Goal: Understand process/instructions: Learn how to perform a task or action

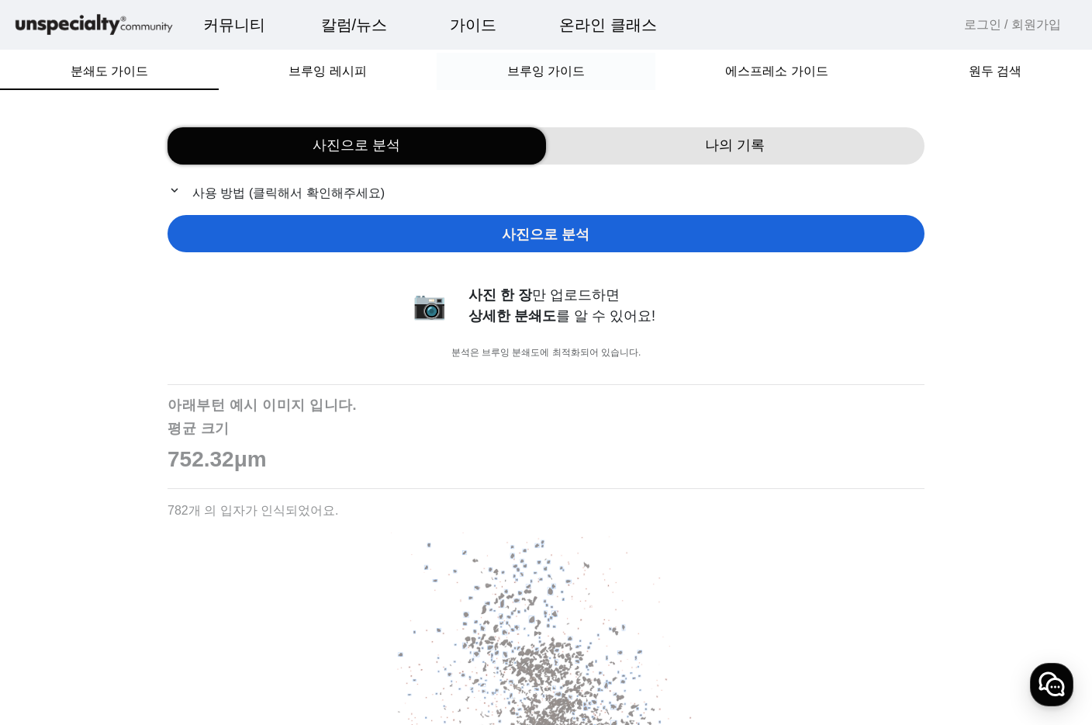
click at [580, 70] on span "브루잉 가이드" at bounding box center [546, 71] width 78 height 12
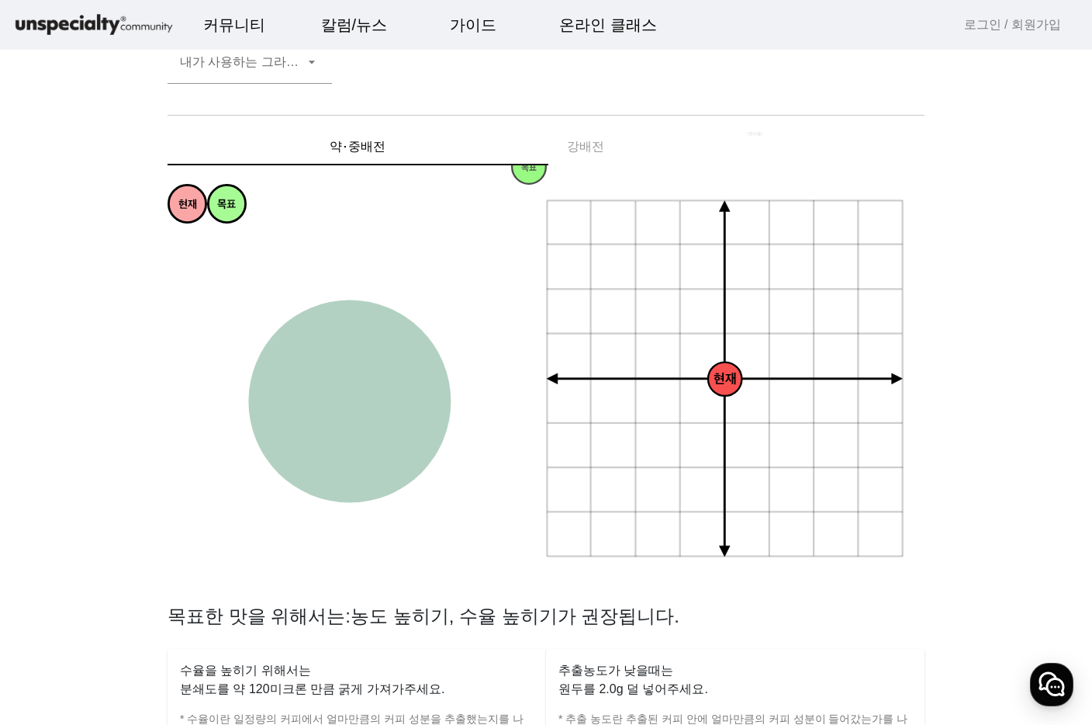
scroll to position [155, 0]
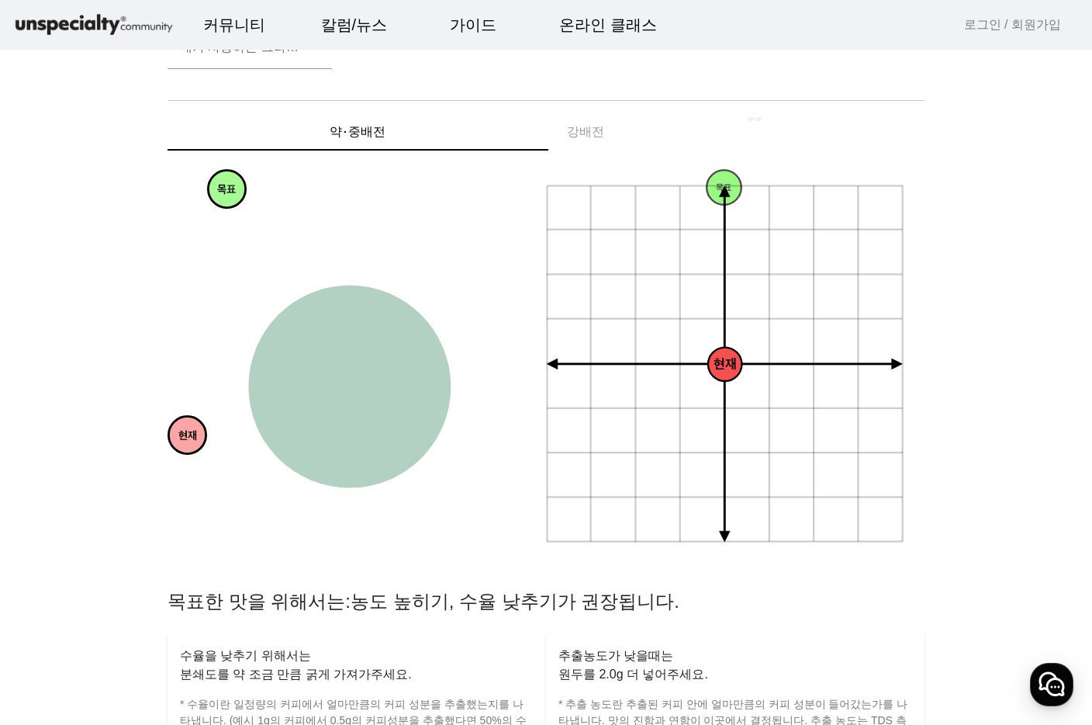
drag, startPoint x: 187, startPoint y: 200, endPoint x: 186, endPoint y: 446, distance: 245.9
click at [186, 446] on circle at bounding box center [186, 435] width 37 height 37
drag, startPoint x: 192, startPoint y: 431, endPoint x: 389, endPoint y: 383, distance: 202.9
click at [389, 383] on tspan "현재" at bounding box center [385, 388] width 19 height 13
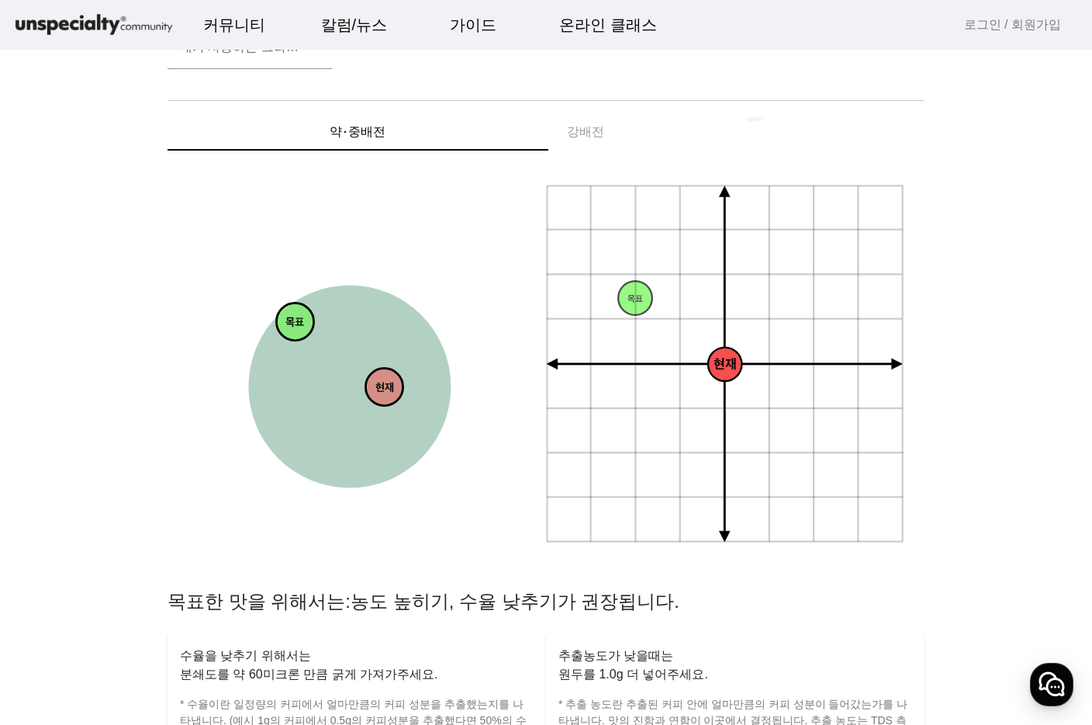
drag, startPoint x: 231, startPoint y: 185, endPoint x: 299, endPoint y: 317, distance: 149.2
click at [299, 317] on tspan "목표" at bounding box center [295, 323] width 19 height 13
drag, startPoint x: 319, startPoint y: 418, endPoint x: 345, endPoint y: 363, distance: 61.1
click at [345, 364] on tspan "목표" at bounding box center [351, 370] width 19 height 13
